Goal: Task Accomplishment & Management: Use online tool/utility

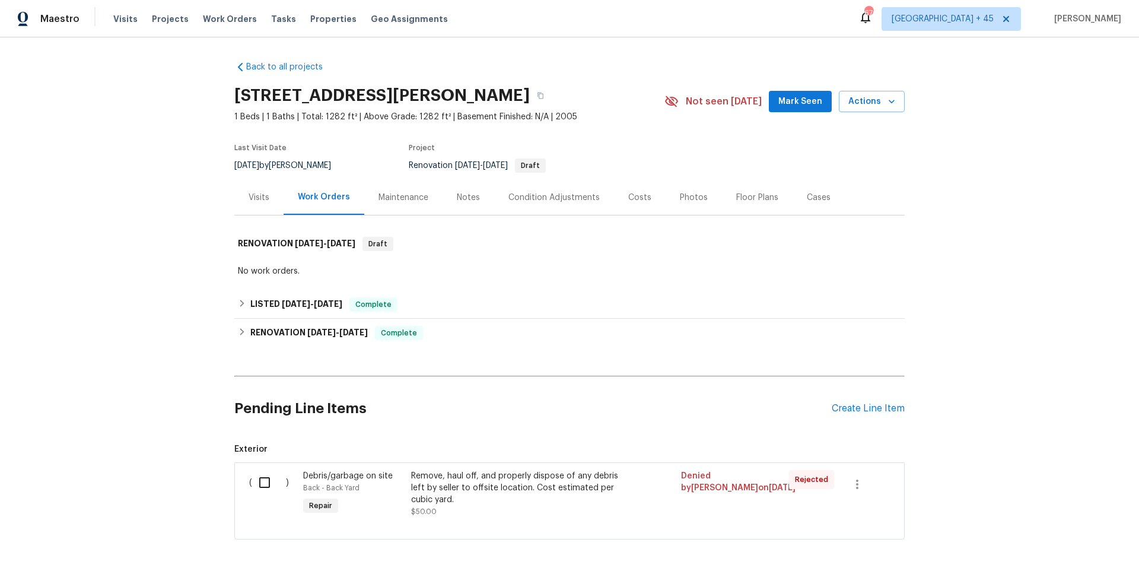
scroll to position [46, 0]
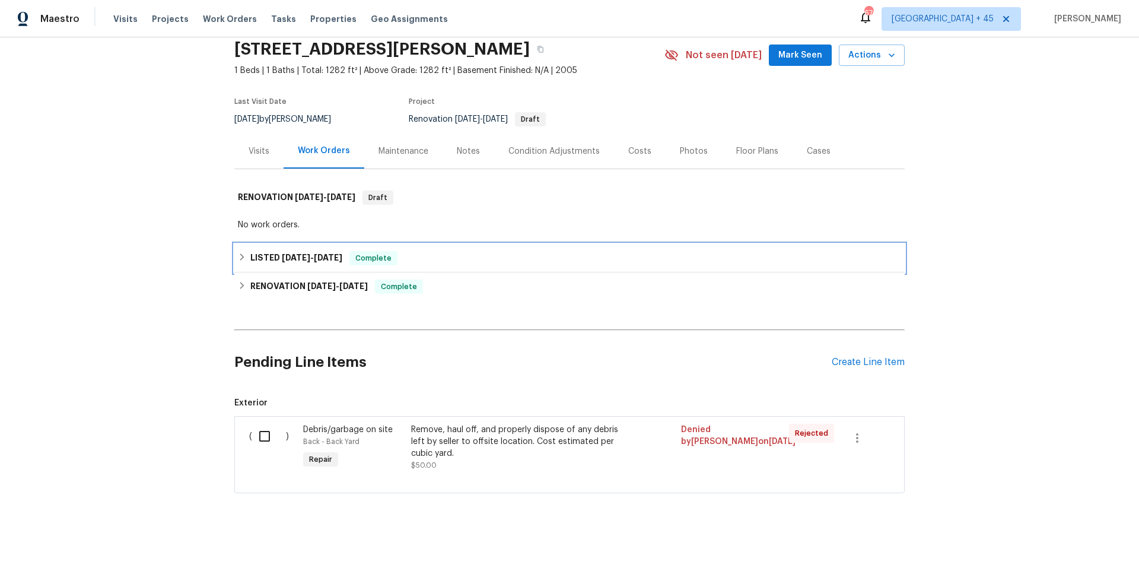
click at [367, 261] on span "Complete" at bounding box center [374, 258] width 46 height 12
